Goal: Obtain resource: Download file/media

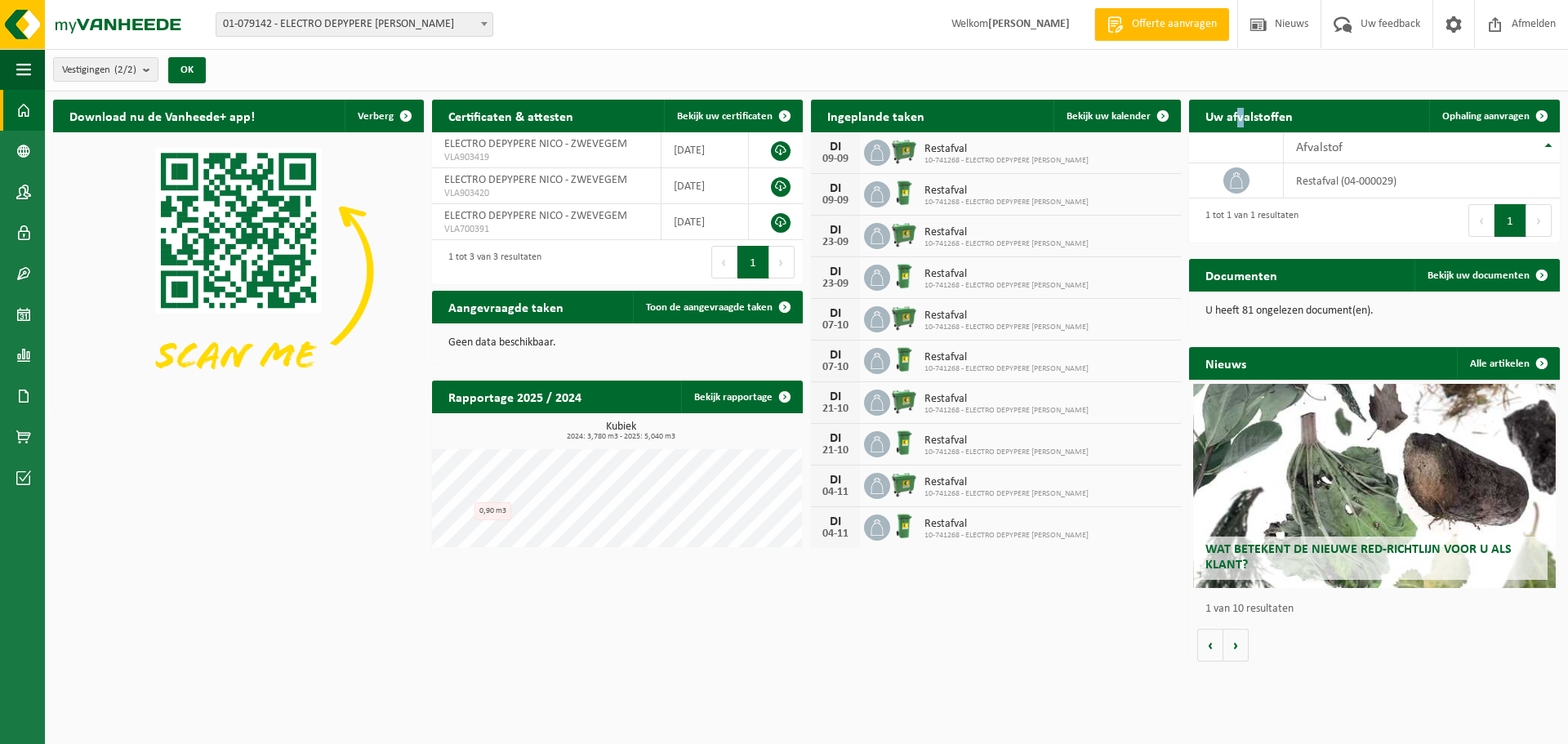
drag, startPoint x: 1242, startPoint y: 109, endPoint x: 1237, endPoint y: 116, distance: 8.6
click at [1237, 116] on h2 "Uw afvalstoffen" at bounding box center [1248, 115] width 120 height 32
click at [22, 401] on span at bounding box center [23, 396] width 14 height 41
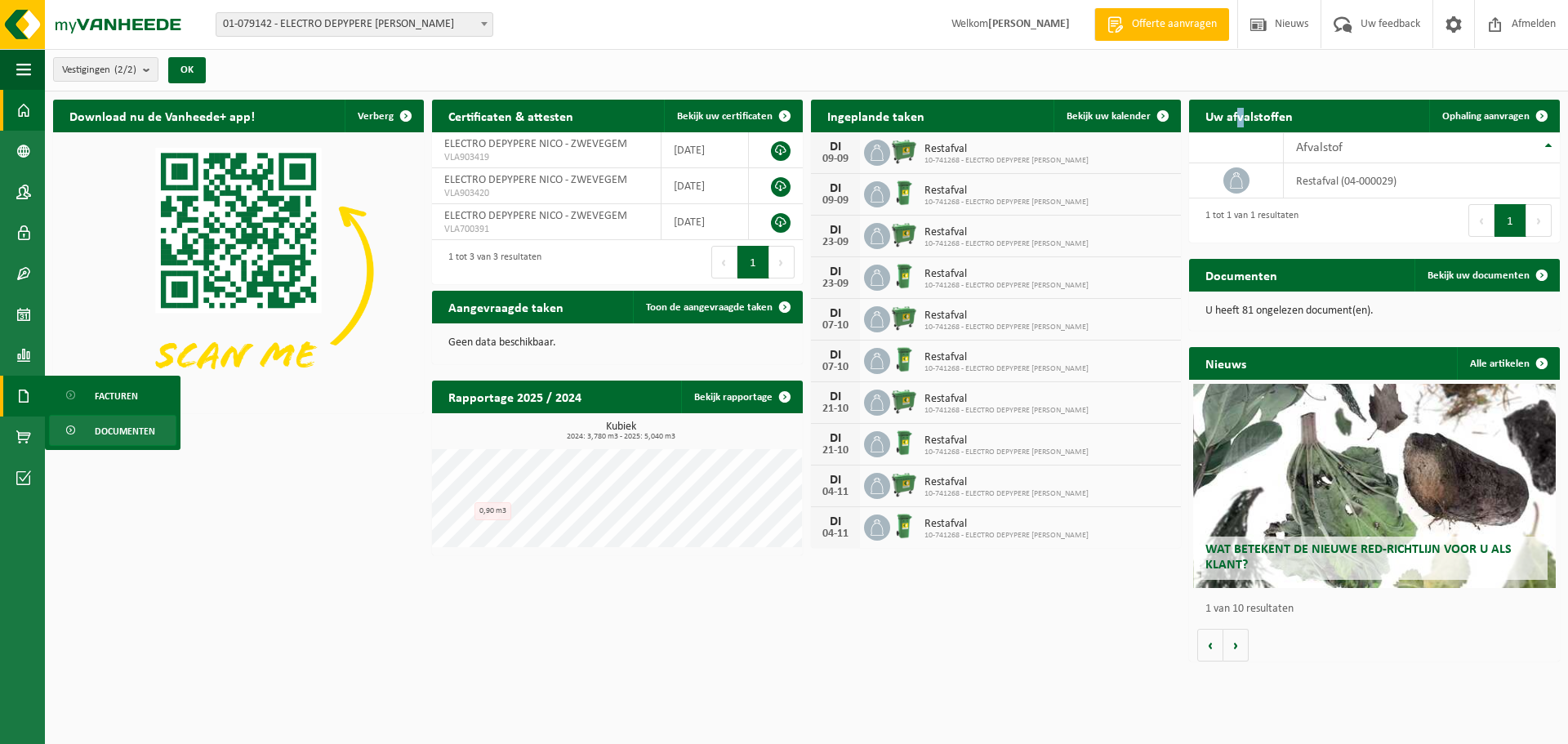
click at [82, 431] on link "Documenten" at bounding box center [112, 430] width 127 height 31
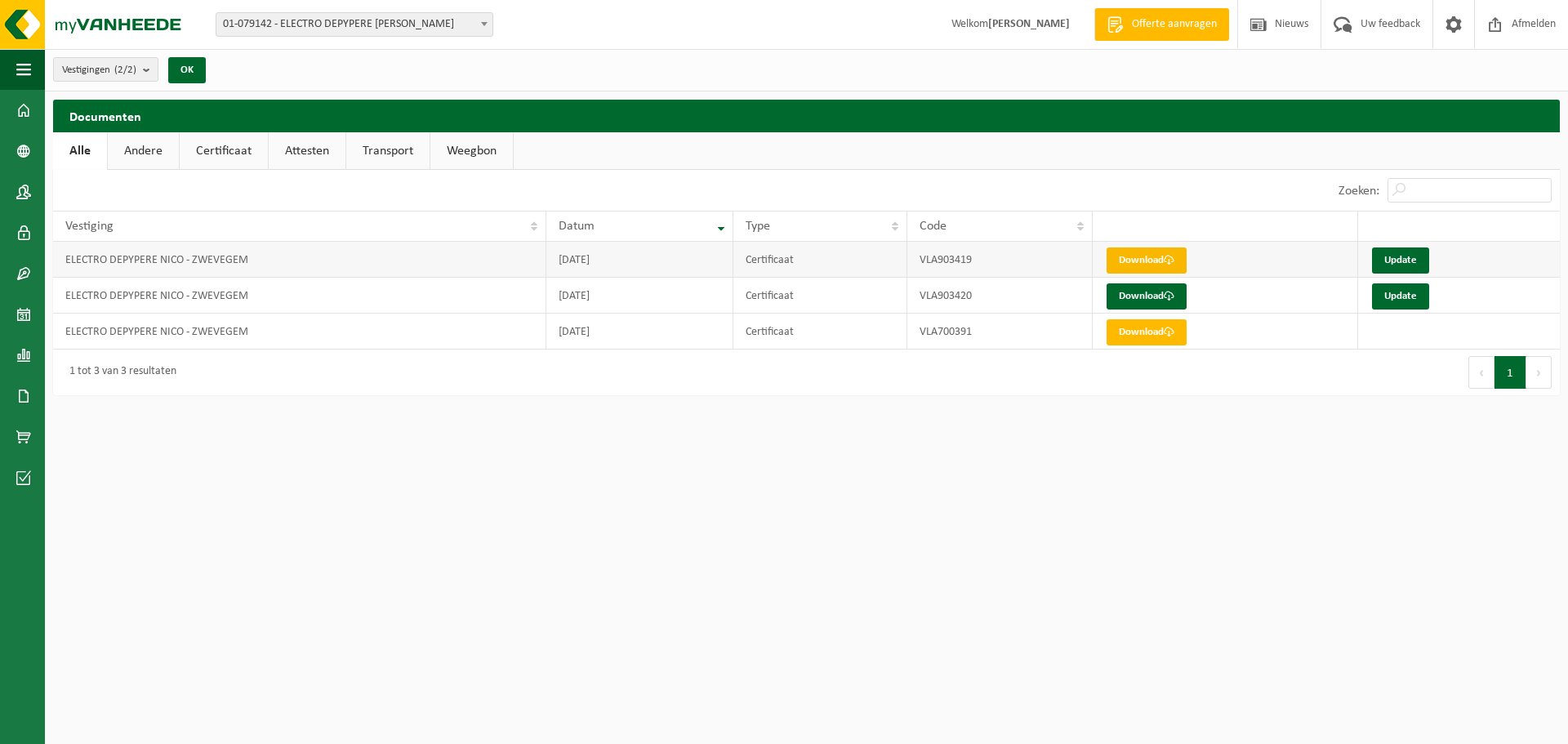
click at [1163, 260] on link "Download" at bounding box center [1146, 260] width 80 height 26
click at [1517, 19] on span "Afmelden" at bounding box center [1534, 24] width 52 height 48
